Goal: Navigation & Orientation: Find specific page/section

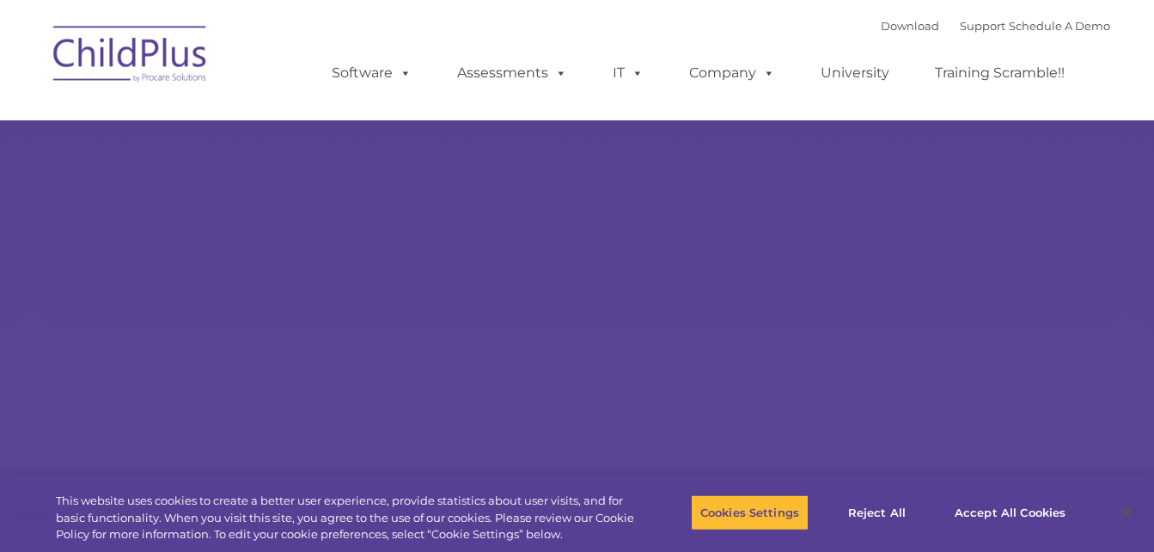
select select "MEDIUM"
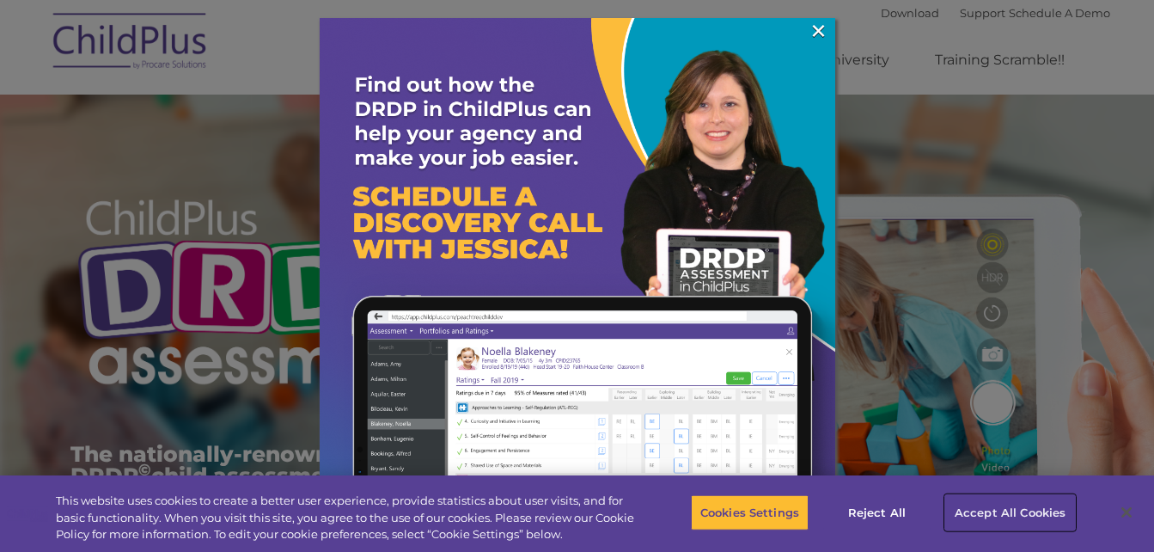
click at [1003, 505] on button "Accept All Cookies" at bounding box center [1010, 512] width 130 height 36
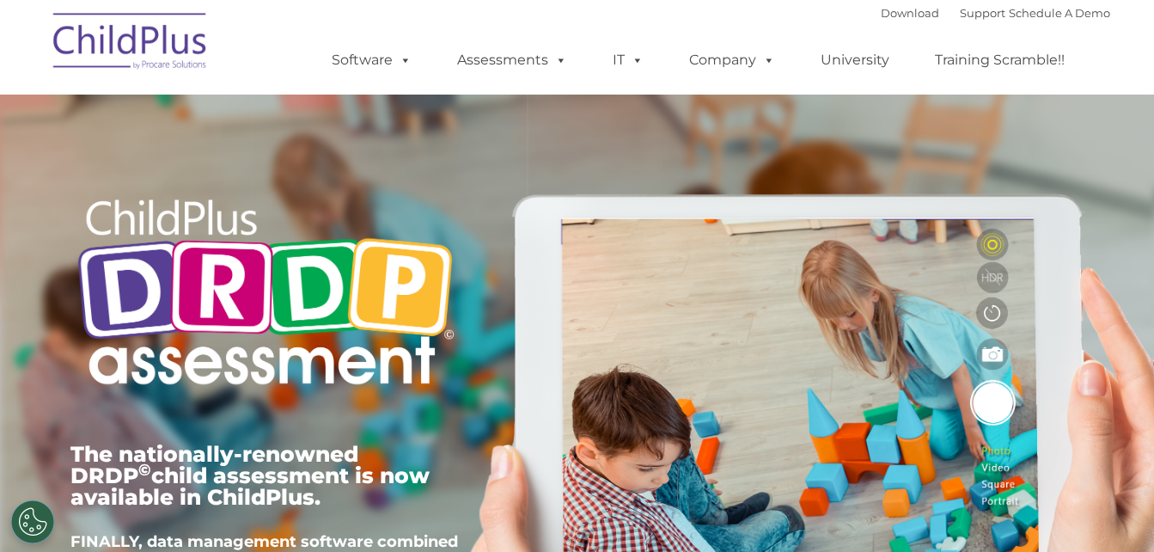
click at [102, 48] on img at bounding box center [131, 44] width 172 height 86
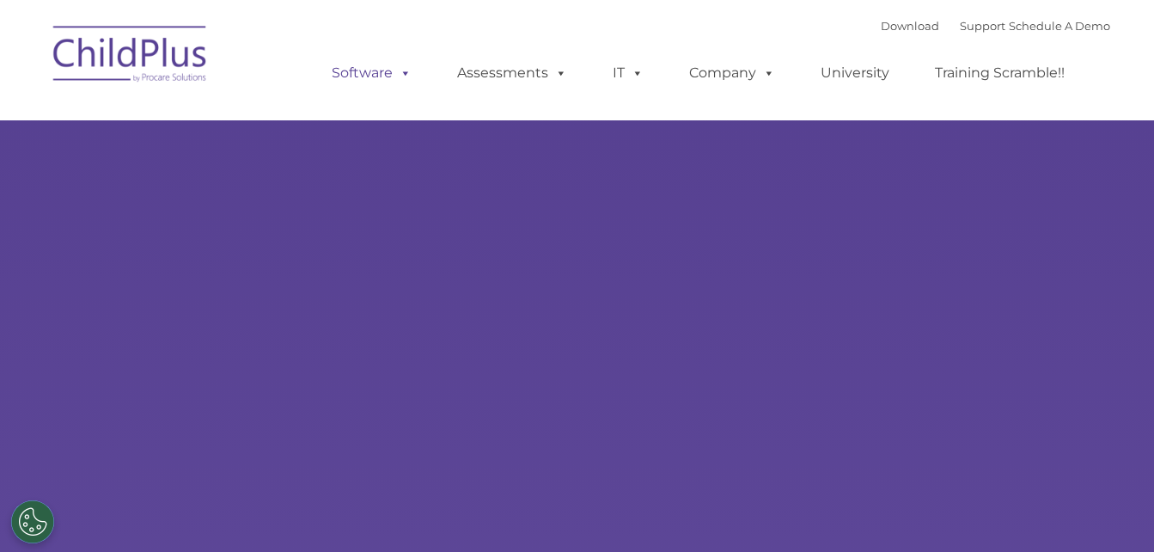
type input ""
select select "MEDIUM"
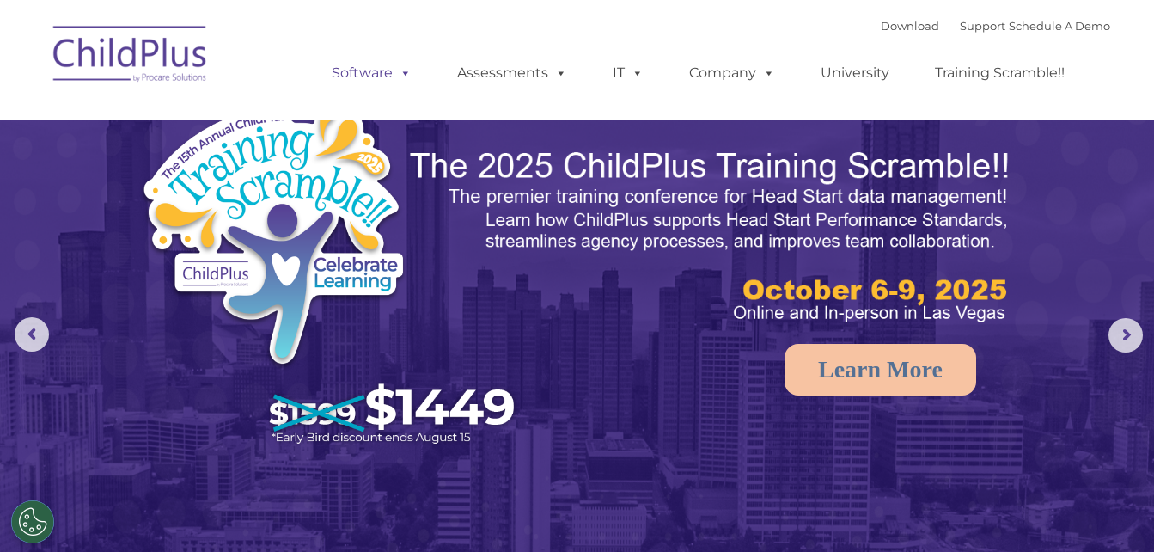
click at [404, 76] on span at bounding box center [402, 72] width 19 height 16
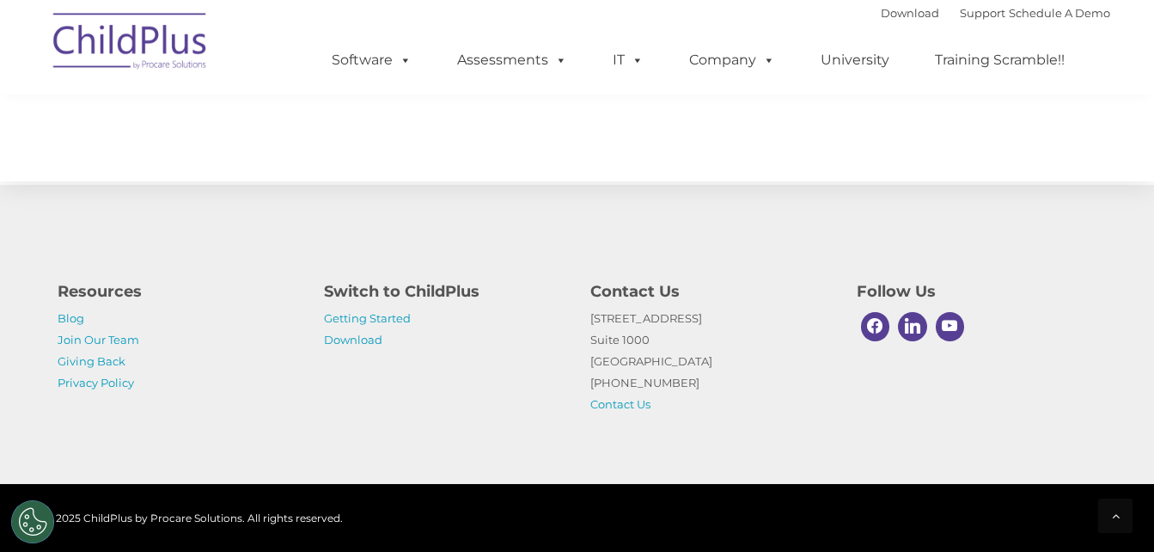
scroll to position [2067, 0]
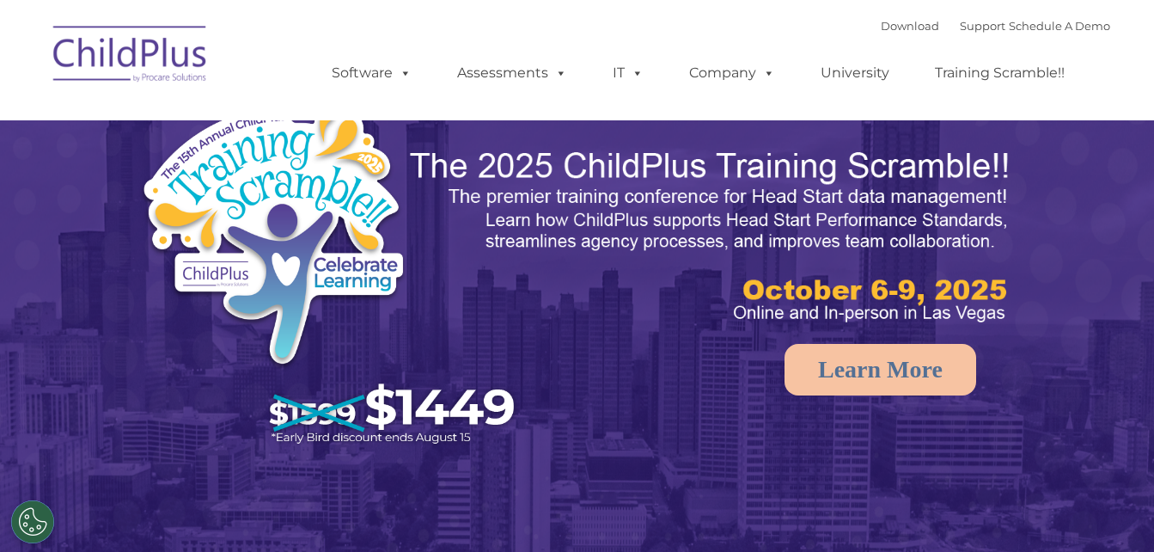
select select "MEDIUM"
